Goal: Complete application form

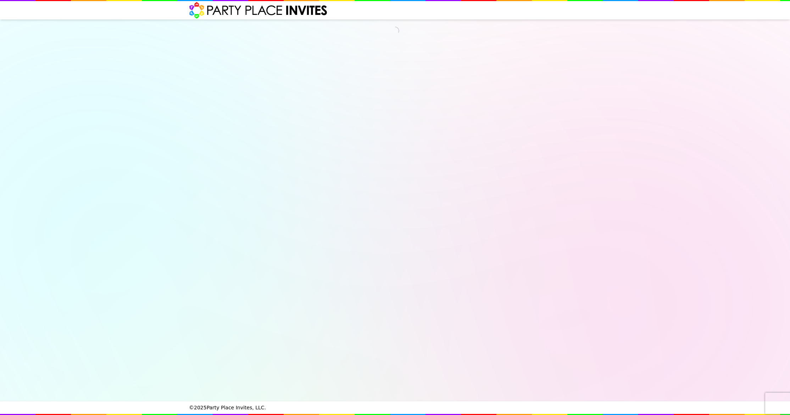
select select "540260"
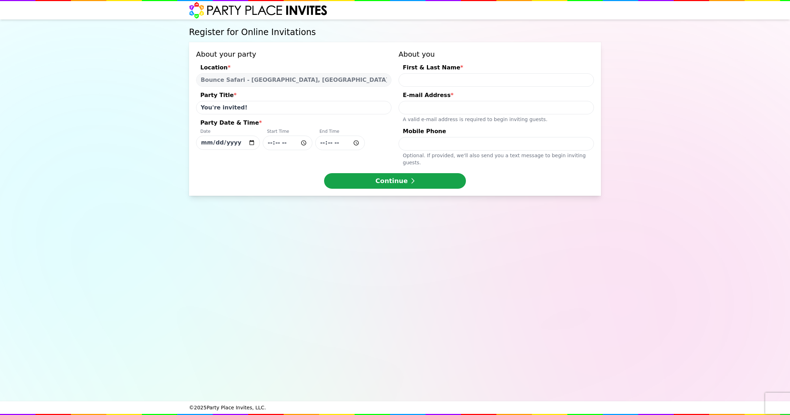
click at [413, 79] on input "First & Last Name *" at bounding box center [495, 79] width 195 height 13
click at [252, 141] on input "[DATE]" at bounding box center [228, 143] width 64 height 14
type input "[DATE]"
click at [303, 143] on input "Party Date & Time * Date [DATE] Start Time End Time" at bounding box center [288, 143] width 50 height 15
type input "15:30"
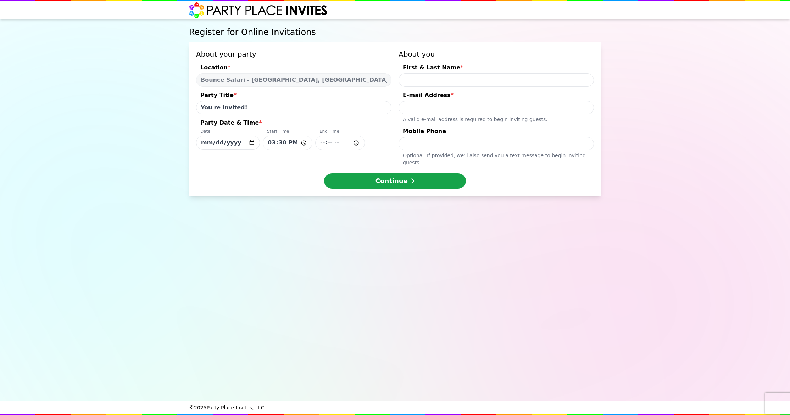
click at [352, 142] on input "Party Date & Time * Date [DATE] Start Time 15:30 End Time" at bounding box center [340, 143] width 50 height 15
type input "17:15"
click at [421, 79] on input "First & Last Name *" at bounding box center [495, 79] width 195 height 13
type input "[PERSON_NAME]"
click at [418, 108] on input "E-mail Address * A valid e-mail address is required to begin inviting guests." at bounding box center [495, 107] width 195 height 13
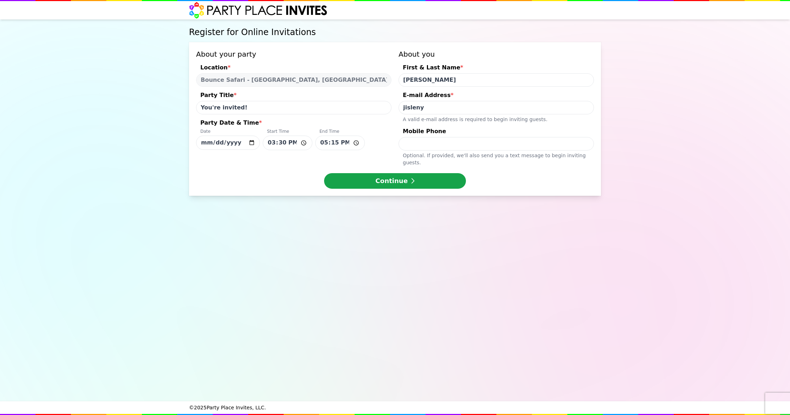
type input "[EMAIL_ADDRESS][DOMAIN_NAME]"
click at [412, 146] on input "Mobile Phone Optional. If provided, we ' ll also send you a text message to beg…" at bounding box center [495, 143] width 195 height 13
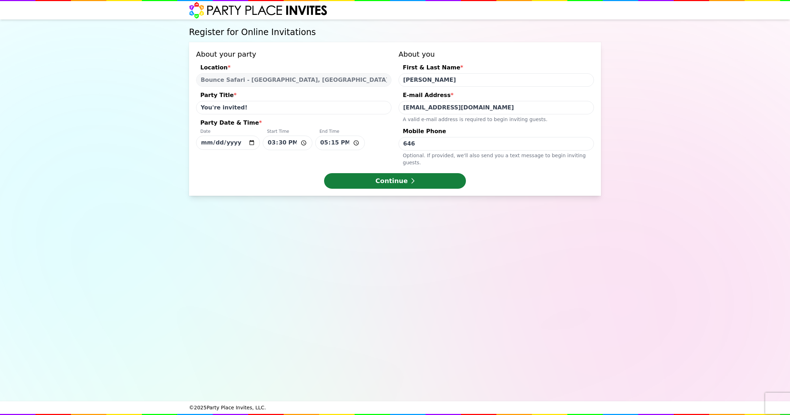
type input "[PHONE_NUMBER]"
click at [410, 178] on icon "submit" at bounding box center [412, 181] width 4 height 6
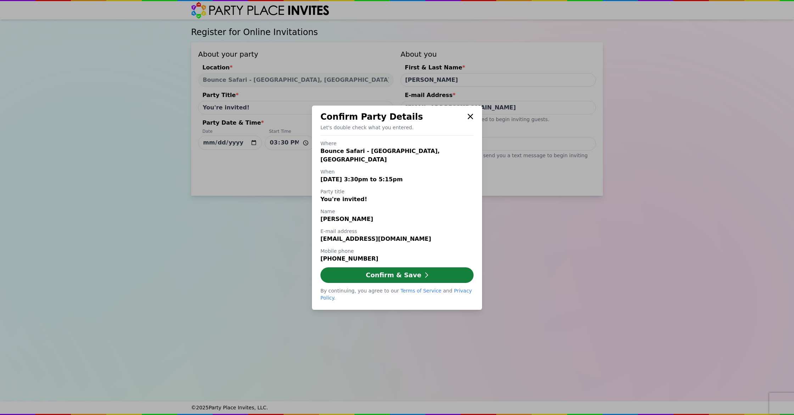
click at [393, 272] on button "Confirm & Save" at bounding box center [396, 276] width 153 height 16
